Goal: Task Accomplishment & Management: Use online tool/utility

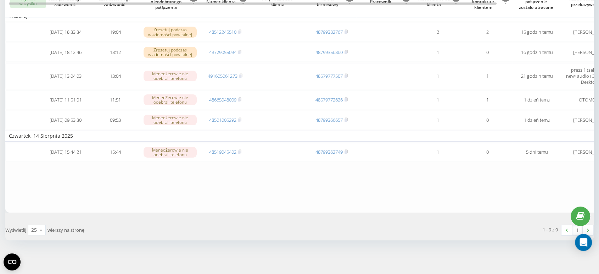
scroll to position [115, 0]
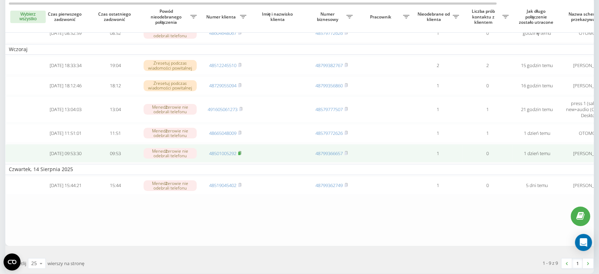
click at [239, 155] on icon at bounding box center [239, 153] width 3 height 4
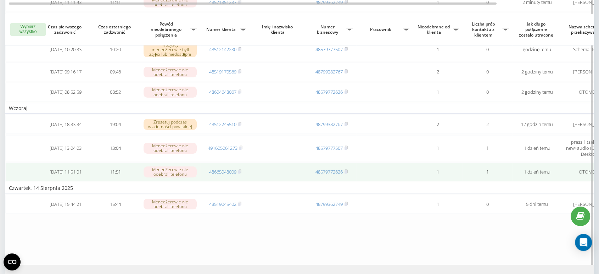
scroll to position [118, 0]
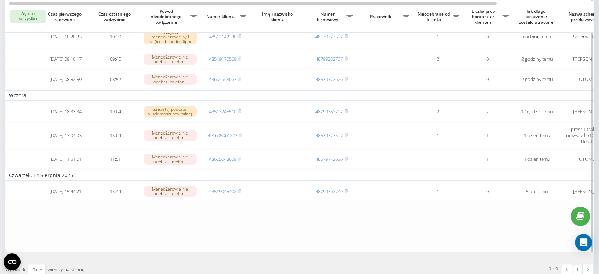
click at [455, 223] on table "Dzisiaj 2025-08-19 11:11:43 11:11 Menedżerowie nie odebrali telefonu 4857135123…" at bounding box center [359, 91] width 709 height 321
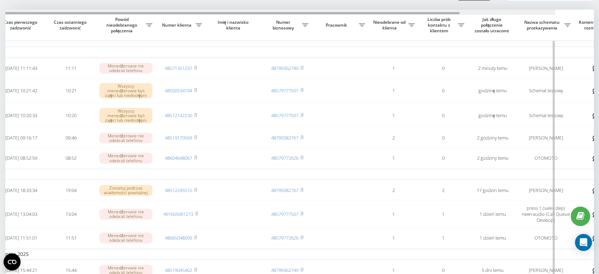
scroll to position [0, 49]
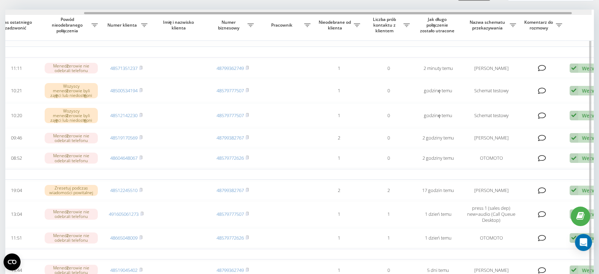
drag, startPoint x: 479, startPoint y: 12, endPoint x: 565, endPoint y: 44, distance: 91.8
click at [577, 7] on div "Nieprzetworzone nieodebrane połączenia Przetworzone połączenia Eksport .csv .xl…" at bounding box center [299, 172] width 589 height 371
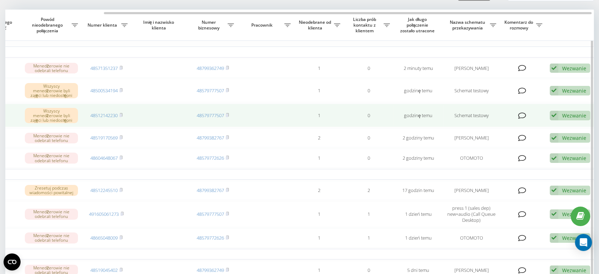
click at [554, 115] on icon at bounding box center [554, 116] width 9 height 10
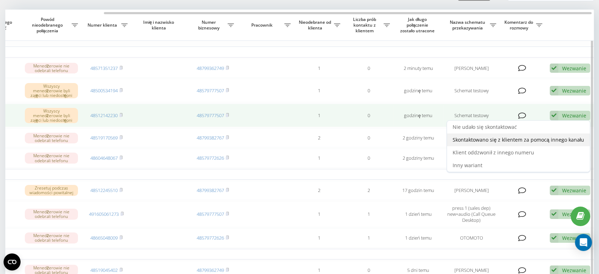
click at [508, 139] on span "Skontaktowano się z klientem za pomocą innego kanału" at bounding box center [519, 139] width 132 height 7
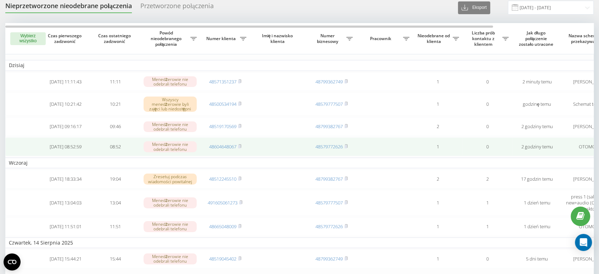
scroll to position [39, 0]
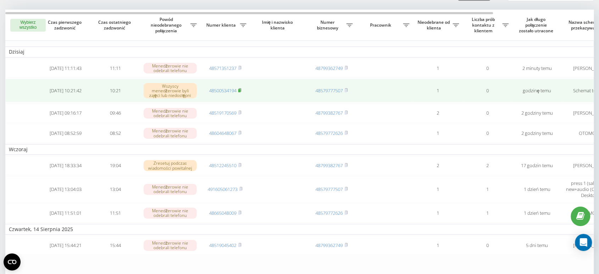
click at [240, 90] on rect at bounding box center [239, 90] width 2 height 3
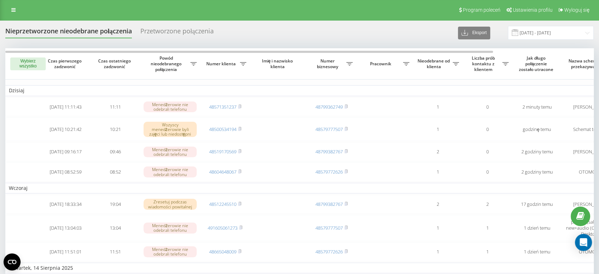
scroll to position [0, 0]
